Goal: Task Accomplishment & Management: Use online tool/utility

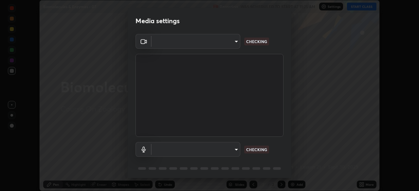
scroll to position [23, 0]
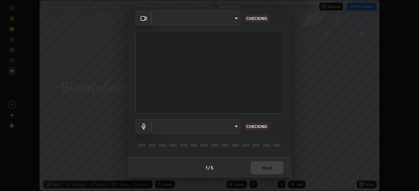
type input "028e6636b9c1bc203e9b8b979946ed412555754adccde9980a10a4eaffcc1ffb"
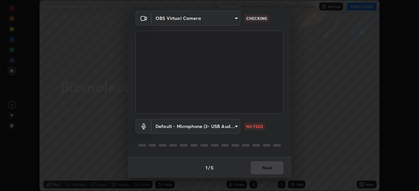
click at [235, 126] on body "Erase all Biomolecules & Enzymes - 07 Recording WAS SCHEDULED TO START AT 11:25…" at bounding box center [209, 95] width 419 height 191
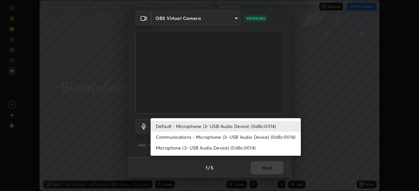
click at [233, 136] on li "Communications - Microphone (3- USB Audio Device) (0d8c:0014)" at bounding box center [225, 137] width 150 height 11
type input "communications"
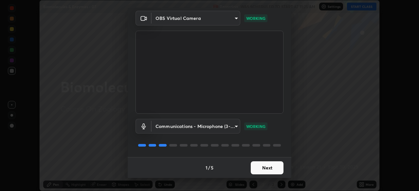
click at [267, 166] on button "Next" at bounding box center [266, 168] width 33 height 13
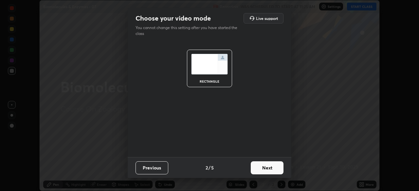
scroll to position [0, 0]
click at [269, 166] on button "Next" at bounding box center [266, 168] width 33 height 13
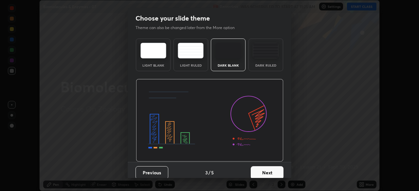
click at [271, 167] on button "Next" at bounding box center [266, 172] width 33 height 13
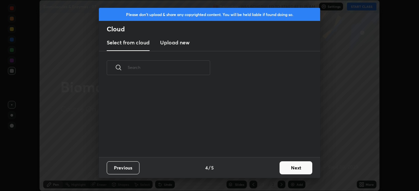
click at [280, 169] on button "Next" at bounding box center [295, 168] width 33 height 13
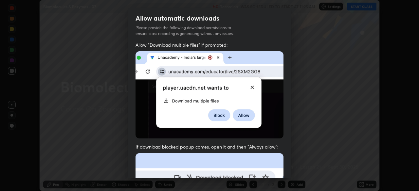
click at [282, 167] on div "Allow "Download multiple files" if prompted: If download blocked popup comes, o…" at bounding box center [209, 179] width 163 height 275
click at [286, 166] on div "Allow "Download multiple files" if prompted: If download blocked popup comes, o…" at bounding box center [209, 179] width 163 height 275
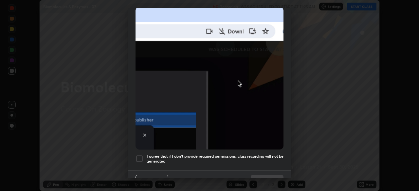
scroll to position [157, 0]
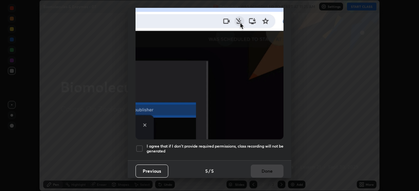
click at [258, 150] on h5 "I agree that if I don't provide required permissions, class recording will not …" at bounding box center [214, 149] width 137 height 10
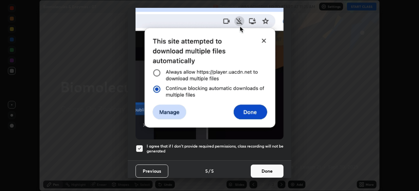
click at [263, 168] on button "Done" at bounding box center [266, 171] width 33 height 13
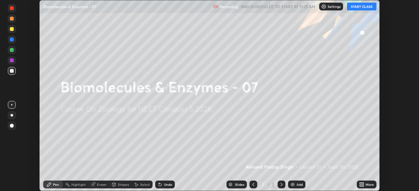
click at [355, 6] on button "START CLASS" at bounding box center [361, 7] width 29 height 8
click at [359, 184] on icon at bounding box center [361, 184] width 5 height 5
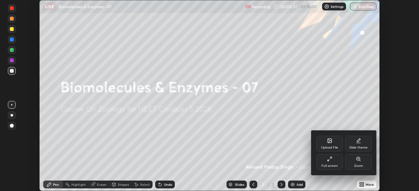
click at [328, 144] on div "Upload File" at bounding box center [329, 144] width 26 height 16
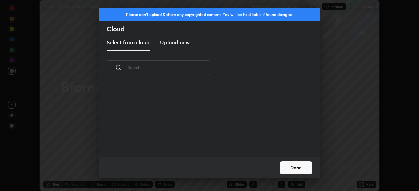
click at [182, 42] on h3 "Upload new" at bounding box center [174, 43] width 29 height 8
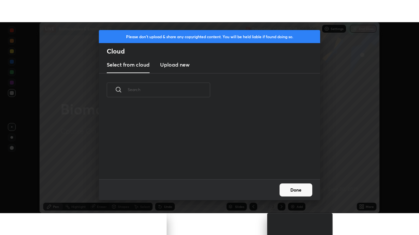
scroll to position [0, 0]
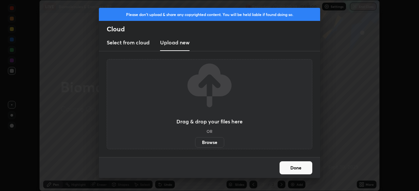
click at [210, 142] on label "Browse" at bounding box center [209, 142] width 29 height 10
click at [195, 142] on input "Browse" at bounding box center [195, 142] width 0 height 10
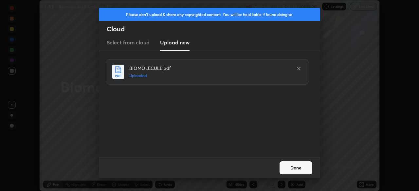
click at [289, 168] on button "Done" at bounding box center [295, 168] width 33 height 13
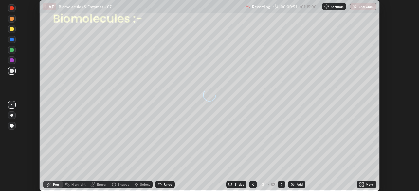
click at [360, 183] on icon at bounding box center [360, 184] width 2 height 2
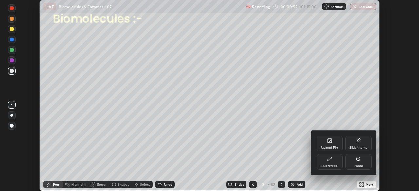
click at [325, 162] on div "Full screen" at bounding box center [329, 162] width 26 height 16
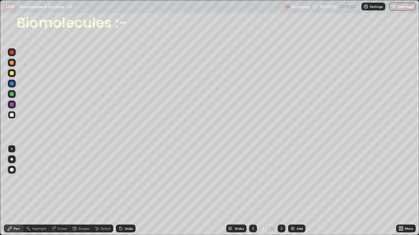
scroll to position [235, 419]
click at [240, 191] on div "Slides" at bounding box center [238, 228] width 9 height 3
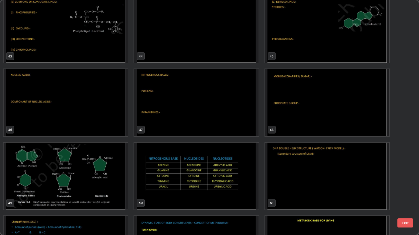
scroll to position [1036, 0]
click at [226, 172] on img "grid" at bounding box center [196, 176] width 124 height 67
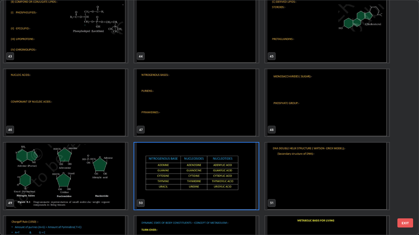
click at [226, 172] on img "grid" at bounding box center [196, 176] width 124 height 67
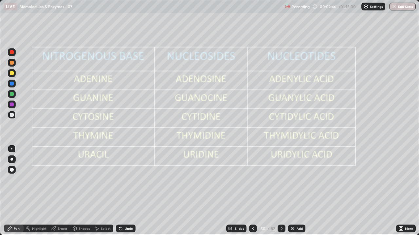
click at [15, 102] on div at bounding box center [12, 105] width 8 height 8
click at [281, 191] on icon at bounding box center [281, 228] width 5 height 5
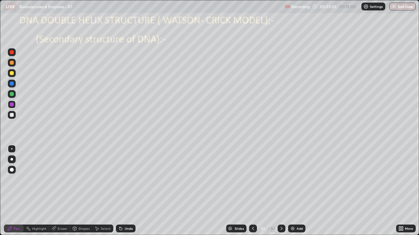
click at [11, 51] on div at bounding box center [12, 52] width 4 height 4
click at [13, 168] on div at bounding box center [12, 170] width 8 height 8
click at [13, 93] on div at bounding box center [12, 94] width 4 height 4
click at [81, 191] on div "Shapes" at bounding box center [83, 228] width 11 height 3
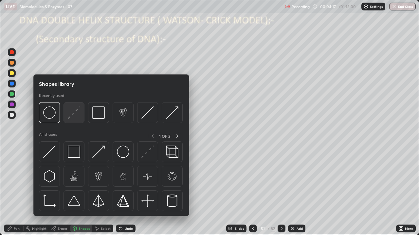
click at [73, 116] on img at bounding box center [74, 113] width 12 height 12
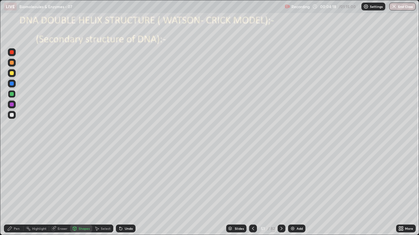
click at [12, 93] on div at bounding box center [12, 94] width 4 height 4
click at [16, 191] on div "Pen" at bounding box center [17, 228] width 6 height 3
click at [12, 148] on div at bounding box center [12, 149] width 8 height 8
click at [13, 115] on div at bounding box center [12, 115] width 4 height 4
click at [11, 168] on div at bounding box center [12, 170] width 4 height 4
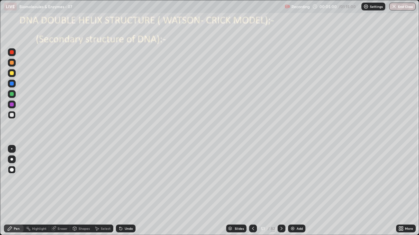
click at [13, 94] on div at bounding box center [12, 94] width 4 height 4
click at [11, 73] on div at bounding box center [12, 73] width 4 height 4
click at [119, 191] on icon at bounding box center [120, 229] width 3 height 3
click at [12, 113] on div at bounding box center [12, 115] width 4 height 4
click at [11, 106] on div at bounding box center [12, 105] width 4 height 4
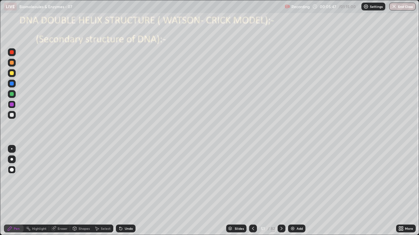
click at [12, 83] on div at bounding box center [12, 84] width 4 height 4
click at [13, 113] on div at bounding box center [12, 115] width 4 height 4
click at [119, 191] on icon at bounding box center [119, 227] width 1 height 1
click at [11, 115] on div at bounding box center [12, 115] width 4 height 4
click at [12, 148] on div at bounding box center [12, 149] width 8 height 8
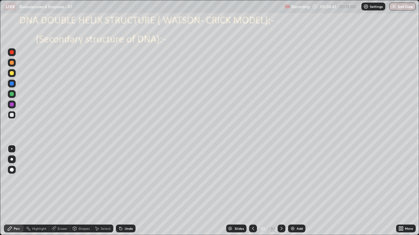
click at [118, 191] on icon at bounding box center [120, 228] width 5 height 5
click at [118, 191] on div "Undo" at bounding box center [126, 229] width 20 height 8
click at [12, 94] on div at bounding box center [12, 94] width 4 height 4
click at [59, 191] on div "Eraser" at bounding box center [63, 228] width 10 height 3
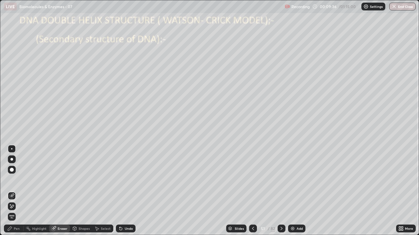
click at [12, 191] on icon at bounding box center [11, 207] width 5 height 6
click at [18, 191] on div "Pen" at bounding box center [17, 228] width 6 height 3
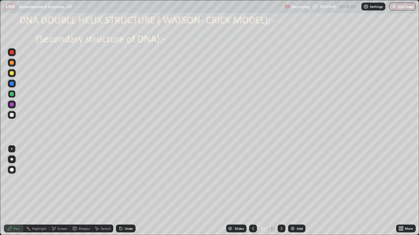
click at [11, 63] on div at bounding box center [12, 63] width 4 height 4
click at [80, 191] on div "Shapes" at bounding box center [83, 228] width 11 height 3
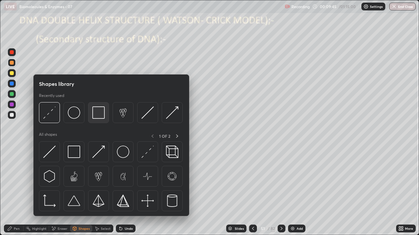
click at [97, 113] on img at bounding box center [98, 113] width 12 height 12
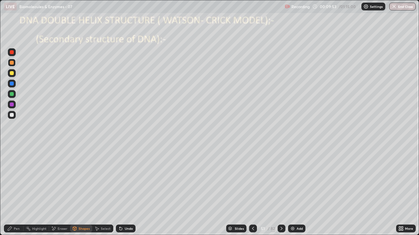
click at [19, 191] on div "Pen" at bounding box center [14, 229] width 20 height 8
click at [12, 149] on div at bounding box center [11, 148] width 1 height 1
click at [12, 159] on div at bounding box center [11, 159] width 3 height 3
click at [15, 191] on div "Pen" at bounding box center [17, 228] width 6 height 3
click at [12, 149] on div at bounding box center [11, 148] width 1 height 1
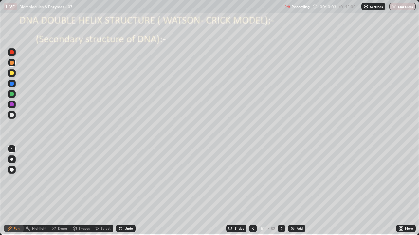
click at [11, 62] on div at bounding box center [12, 63] width 4 height 4
click at [13, 147] on div at bounding box center [12, 149] width 8 height 8
click at [14, 115] on div at bounding box center [12, 115] width 8 height 8
click at [122, 191] on div "Undo" at bounding box center [126, 229] width 20 height 8
click at [123, 191] on div "Undo" at bounding box center [126, 229] width 20 height 8
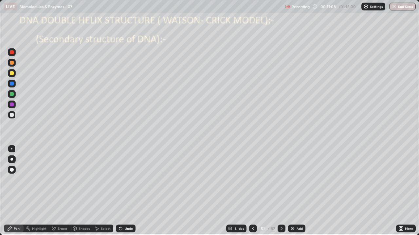
click at [125, 191] on div "Undo" at bounding box center [124, 228] width 22 height 13
click at [127, 191] on div "Undo" at bounding box center [126, 229] width 20 height 8
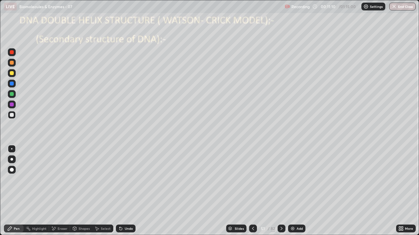
click at [127, 191] on div "Undo" at bounding box center [129, 228] width 8 height 3
click at [128, 191] on div "Undo" at bounding box center [129, 228] width 8 height 3
click at [14, 146] on div at bounding box center [12, 149] width 8 height 8
click at [129, 191] on div "Undo" at bounding box center [129, 228] width 8 height 3
click at [132, 191] on div "Undo" at bounding box center [126, 229] width 20 height 8
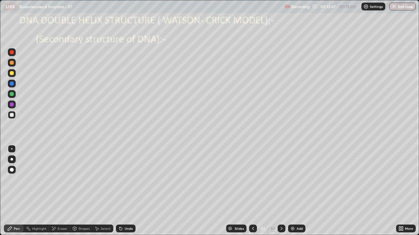
click at [13, 94] on div at bounding box center [12, 94] width 4 height 4
click at [14, 104] on div at bounding box center [12, 105] width 8 height 8
click at [11, 150] on div at bounding box center [12, 149] width 8 height 8
click at [11, 147] on div at bounding box center [12, 149] width 8 height 8
click at [12, 148] on div at bounding box center [11, 148] width 1 height 1
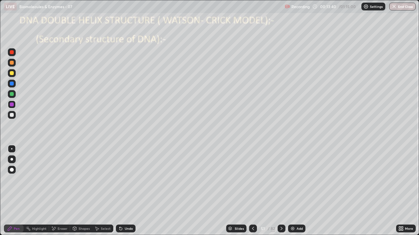
click at [12, 62] on div at bounding box center [12, 63] width 4 height 4
click at [58, 191] on div "Eraser" at bounding box center [63, 228] width 10 height 3
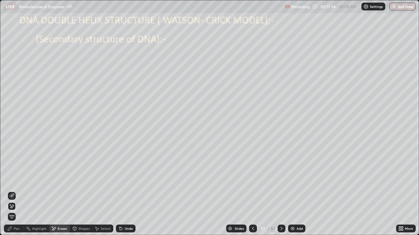
click at [13, 191] on icon at bounding box center [11, 207] width 5 height 6
click at [120, 191] on icon at bounding box center [120, 228] width 5 height 5
click at [14, 191] on icon at bounding box center [12, 195] width 4 height 3
click at [14, 191] on div "Pen" at bounding box center [17, 228] width 6 height 3
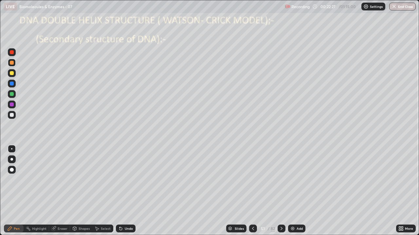
click at [281, 191] on icon at bounding box center [281, 228] width 5 height 5
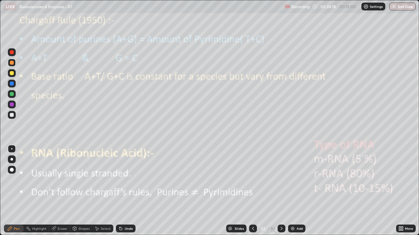
click at [13, 104] on div at bounding box center [12, 105] width 4 height 4
click at [13, 71] on div at bounding box center [12, 73] width 4 height 4
click at [12, 62] on div at bounding box center [12, 63] width 4 height 4
click at [12, 114] on div at bounding box center [12, 115] width 4 height 4
click at [251, 191] on icon at bounding box center [252, 228] width 5 height 5
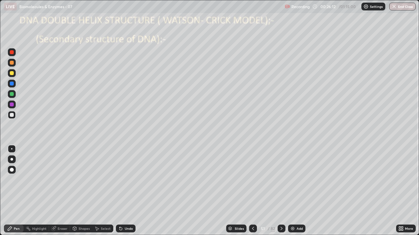
click at [293, 191] on img at bounding box center [292, 228] width 5 height 5
click at [13, 105] on div at bounding box center [12, 105] width 4 height 4
click at [252, 191] on icon at bounding box center [253, 228] width 2 height 3
click at [280, 191] on icon at bounding box center [281, 228] width 5 height 5
click at [282, 191] on icon at bounding box center [281, 228] width 5 height 5
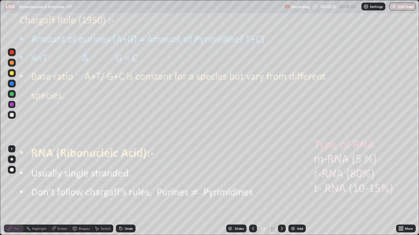
click at [252, 191] on icon at bounding box center [252, 228] width 5 height 5
click at [13, 85] on div at bounding box center [12, 84] width 4 height 4
click at [12, 158] on div at bounding box center [12, 160] width 8 height 8
click at [12, 72] on div at bounding box center [12, 73] width 4 height 4
click at [13, 113] on div at bounding box center [12, 115] width 8 height 8
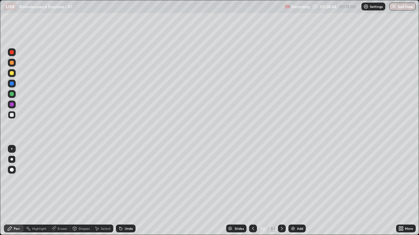
click at [12, 94] on div at bounding box center [12, 94] width 4 height 4
click at [13, 106] on div at bounding box center [12, 105] width 4 height 4
click at [14, 114] on div at bounding box center [12, 115] width 8 height 8
click at [12, 94] on div at bounding box center [12, 94] width 4 height 4
click at [13, 73] on div at bounding box center [12, 73] width 4 height 4
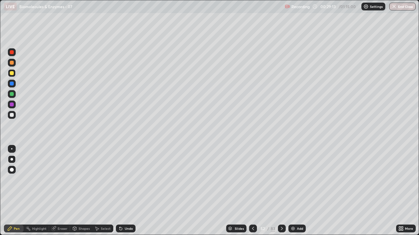
click at [12, 83] on div at bounding box center [12, 84] width 4 height 4
click at [12, 73] on div at bounding box center [12, 73] width 4 height 4
click at [12, 115] on div at bounding box center [12, 115] width 4 height 4
click at [13, 114] on div at bounding box center [12, 115] width 4 height 4
click at [12, 147] on div at bounding box center [12, 149] width 8 height 8
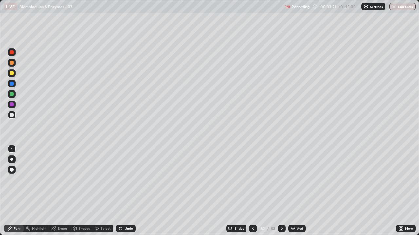
click at [281, 191] on icon at bounding box center [281, 228] width 5 height 5
click at [12, 104] on div at bounding box center [12, 105] width 4 height 4
click at [62, 191] on div "Eraser" at bounding box center [63, 228] width 10 height 3
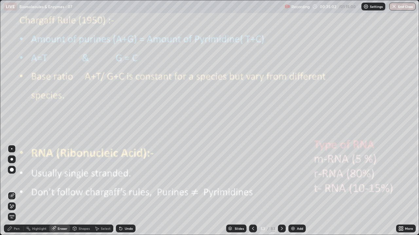
click at [12, 191] on icon at bounding box center [11, 207] width 5 height 6
click at [13, 191] on div "Pen" at bounding box center [14, 229] width 20 height 8
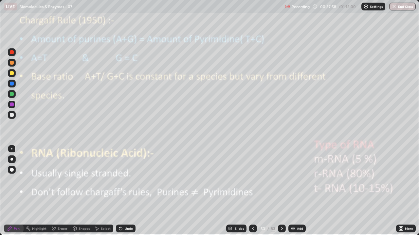
click at [281, 191] on icon at bounding box center [281, 228] width 5 height 5
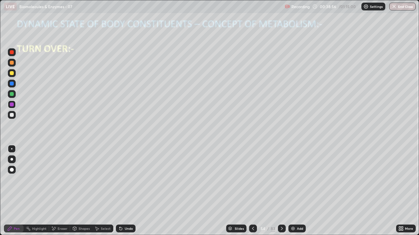
click at [13, 115] on div at bounding box center [12, 115] width 4 height 4
click at [14, 114] on div at bounding box center [12, 115] width 8 height 8
click at [281, 191] on icon at bounding box center [282, 228] width 2 height 3
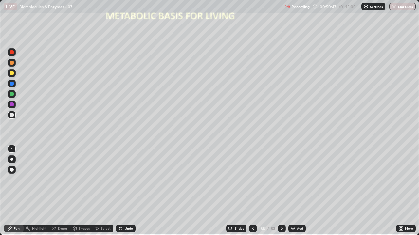
click at [13, 149] on div at bounding box center [12, 149] width 8 height 8
click at [121, 191] on icon at bounding box center [120, 228] width 5 height 5
click at [120, 191] on div "Undo" at bounding box center [126, 229] width 20 height 8
click at [116, 191] on div "Undo" at bounding box center [126, 229] width 20 height 8
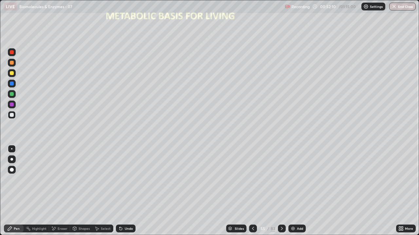
click at [12, 114] on div at bounding box center [12, 115] width 4 height 4
click at [12, 84] on div at bounding box center [12, 84] width 4 height 4
click at [12, 115] on div at bounding box center [12, 115] width 4 height 4
click at [13, 96] on div at bounding box center [12, 94] width 8 height 8
click at [12, 114] on div at bounding box center [12, 115] width 4 height 4
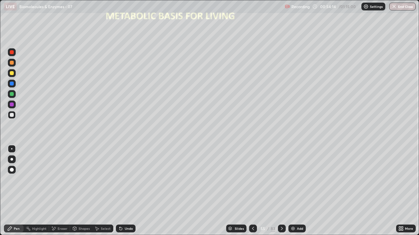
click at [119, 191] on icon at bounding box center [120, 229] width 3 height 3
click at [118, 191] on icon at bounding box center [120, 228] width 5 height 5
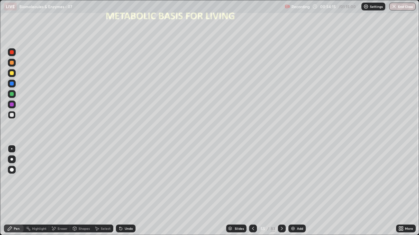
click at [118, 191] on icon at bounding box center [120, 228] width 5 height 5
click at [13, 84] on div at bounding box center [12, 84] width 4 height 4
click at [10, 72] on div at bounding box center [12, 73] width 4 height 4
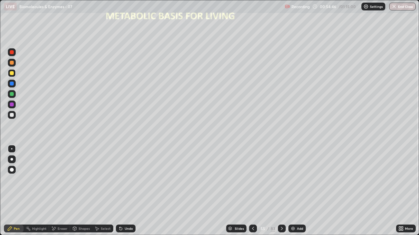
click at [118, 191] on icon at bounding box center [120, 228] width 5 height 5
click at [121, 191] on icon at bounding box center [120, 228] width 5 height 5
click at [123, 191] on div "Undo" at bounding box center [124, 228] width 22 height 13
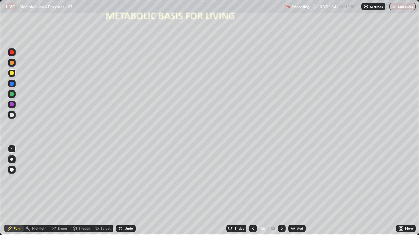
click at [13, 113] on div at bounding box center [12, 115] width 4 height 4
click at [129, 191] on div "Undo" at bounding box center [126, 229] width 20 height 8
click at [10, 92] on div at bounding box center [12, 94] width 8 height 8
click at [281, 191] on icon at bounding box center [282, 228] width 2 height 3
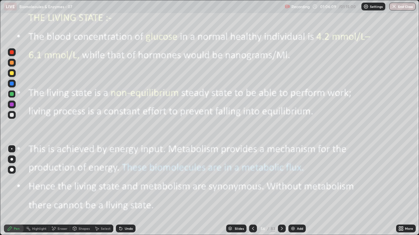
click at [393, 6] on img "button" at bounding box center [393, 6] width 5 height 5
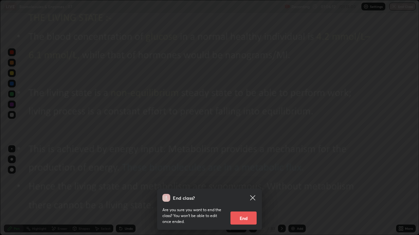
click at [242, 191] on button "End" at bounding box center [243, 218] width 26 height 13
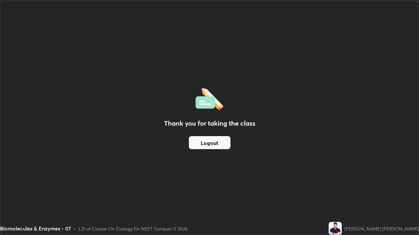
click at [211, 143] on button "Logout" at bounding box center [210, 142] width 42 height 13
